Goal: Task Accomplishment & Management: Use online tool/utility

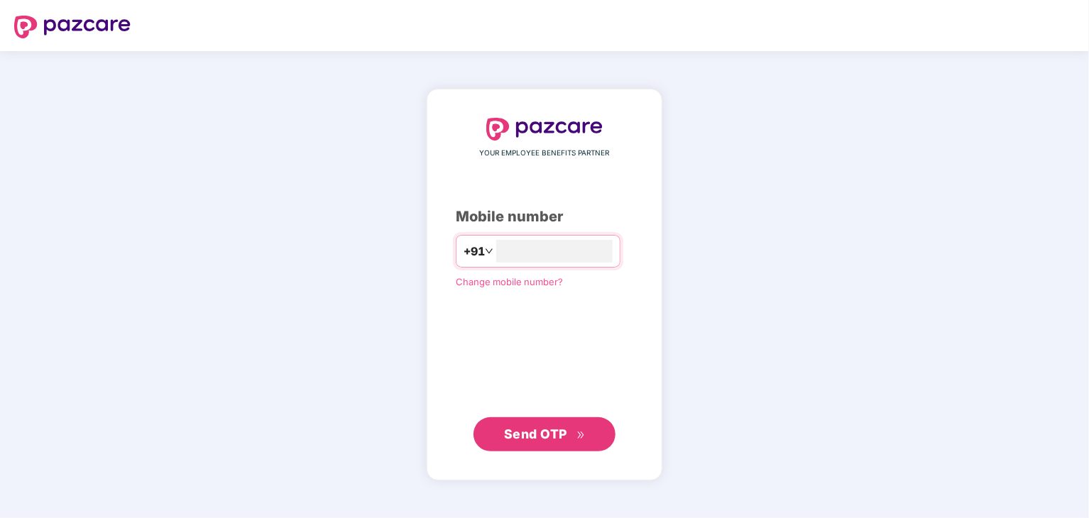
type input "**********"
click at [527, 445] on button "Send OTP" at bounding box center [544, 434] width 142 height 34
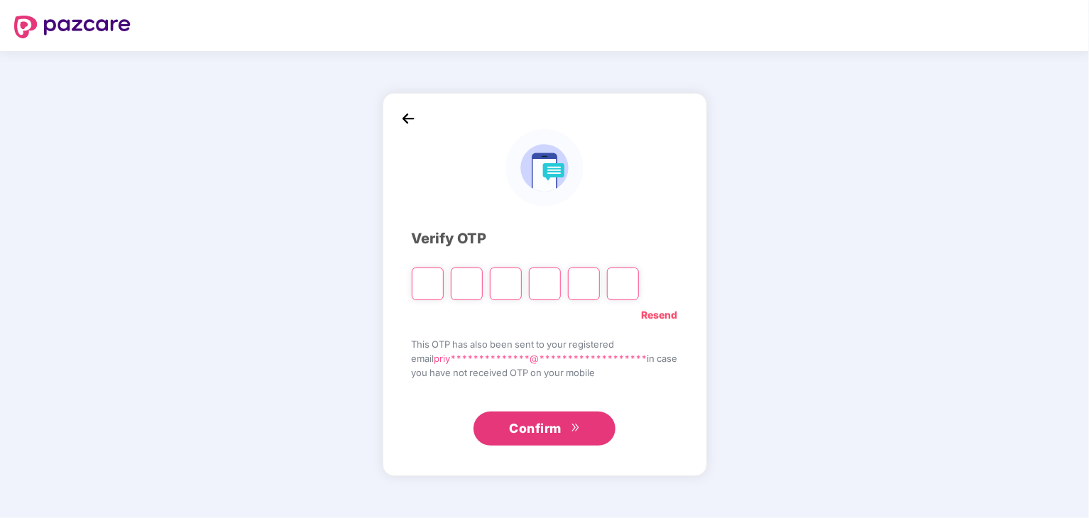
type input "*"
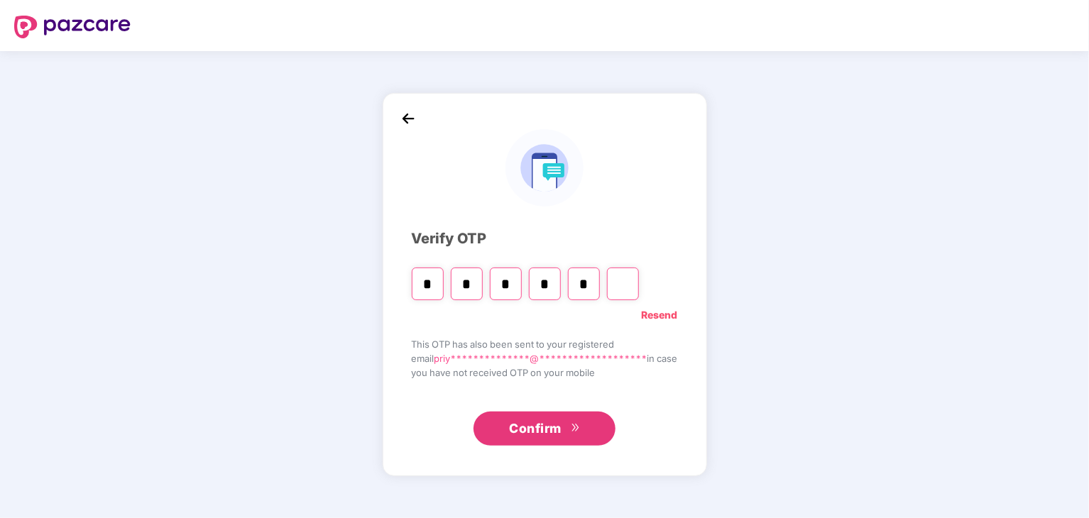
type input "*"
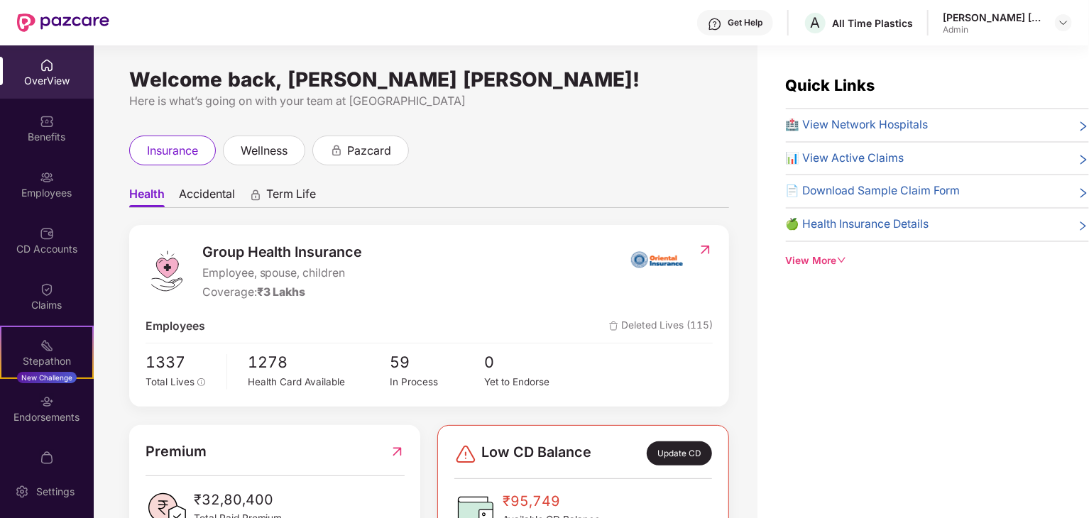
click at [809, 262] on div "View More" at bounding box center [937, 261] width 303 height 16
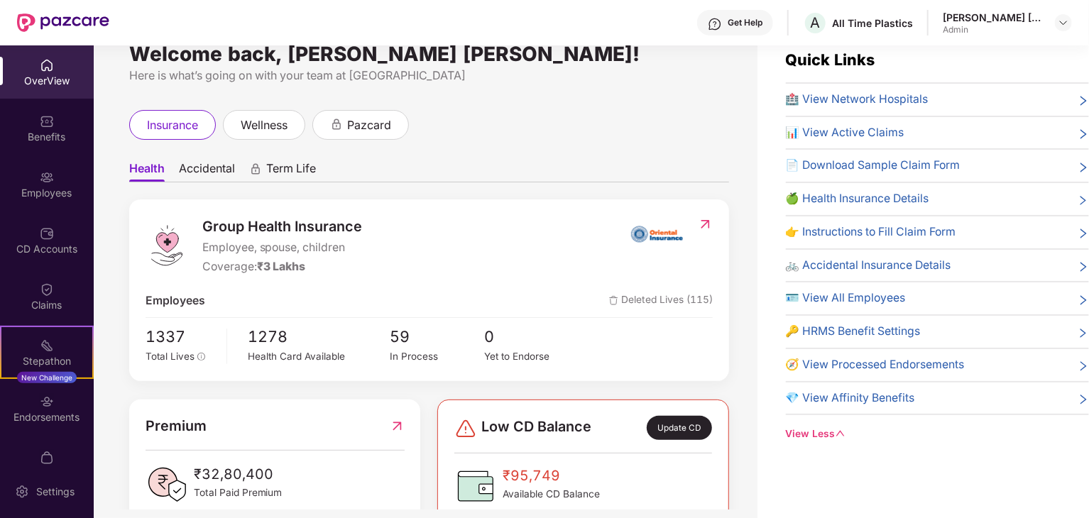
scroll to position [45, 0]
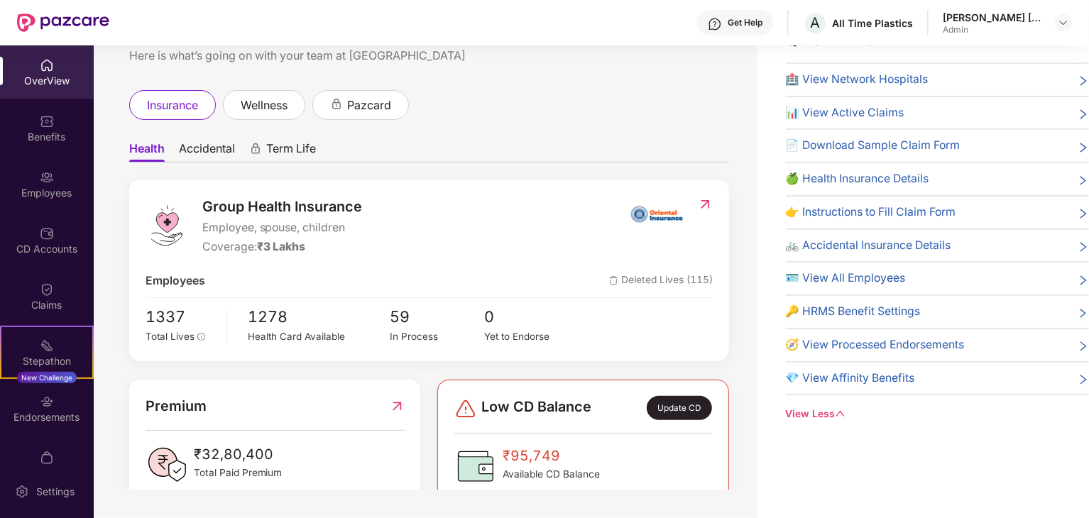
click at [837, 276] on span "🪪 View All Employees" at bounding box center [846, 279] width 120 height 18
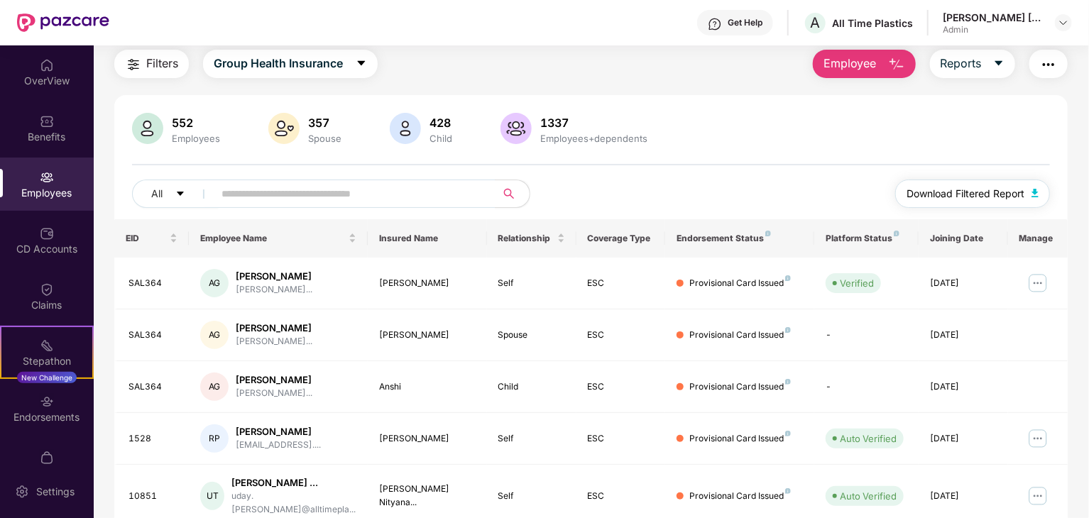
click at [991, 189] on span "Download Filtered Report" at bounding box center [965, 194] width 118 height 16
click at [317, 70] on span "Group Health Insurance" at bounding box center [278, 64] width 129 height 18
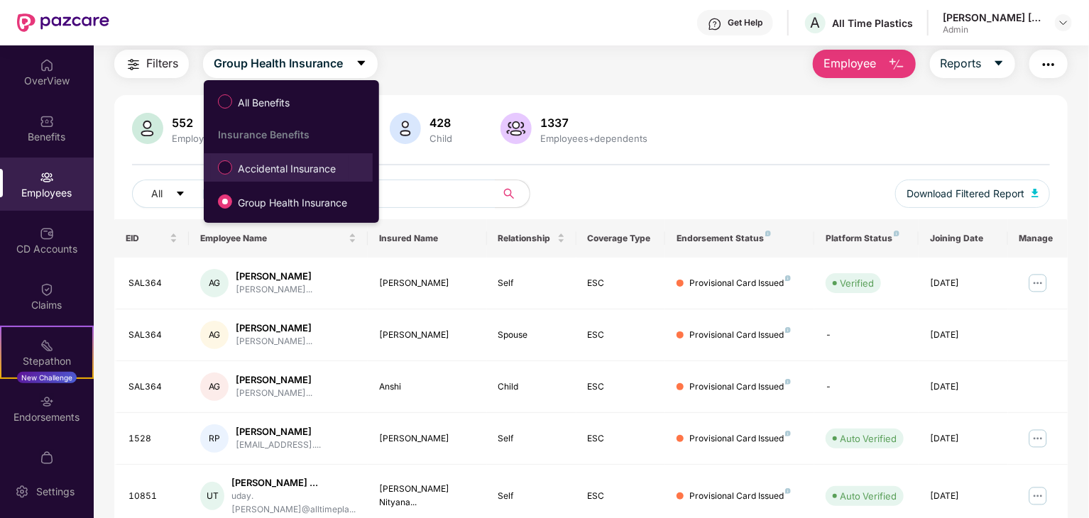
click at [274, 172] on span "Accidental Insurance" at bounding box center [286, 169] width 109 height 16
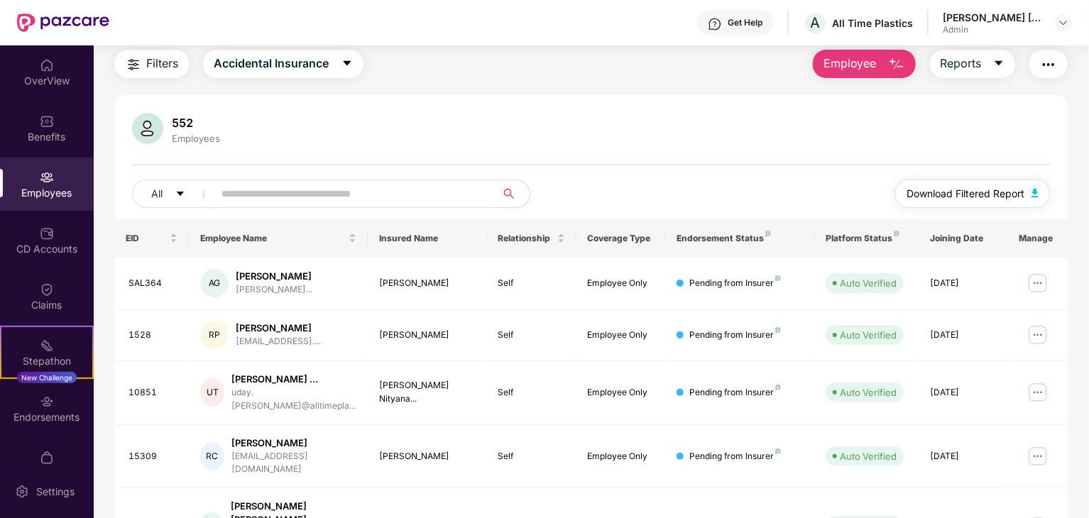
click at [1031, 187] on button "Download Filtered Report" at bounding box center [972, 194] width 155 height 28
click at [310, 120] on div "552 Employees" at bounding box center [591, 130] width 918 height 34
